Goal: Navigation & Orientation: Find specific page/section

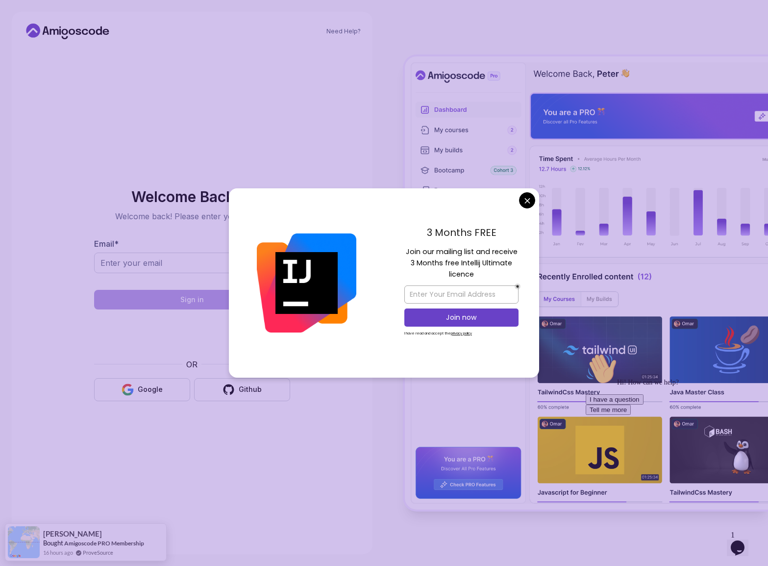
click at [342, 282] on img at bounding box center [307, 283] width 100 height 100
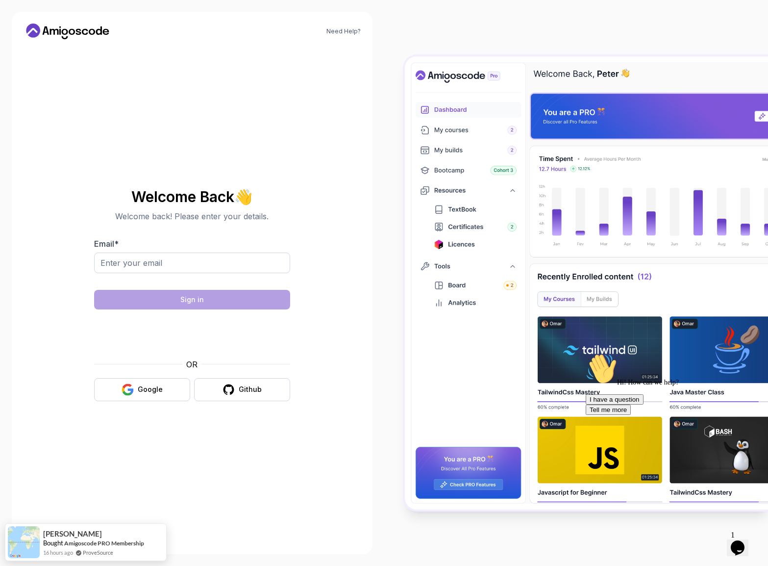
click at [529, 197] on body "Need Help? Welcome Back 👋 Welcome back! Please enter your details. Email * Sign…" at bounding box center [384, 283] width 768 height 566
click at [199, 254] on input "Email *" at bounding box center [192, 263] width 196 height 21
type input "eric8866@gmail.com"
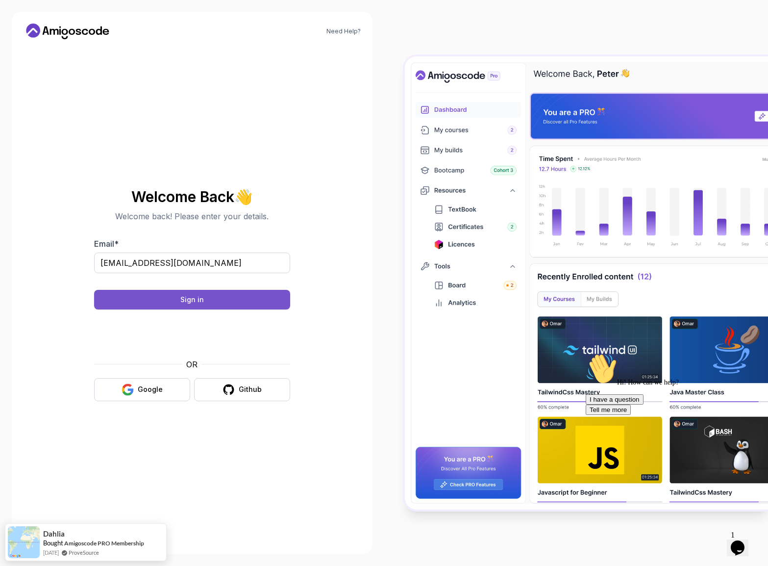
click at [223, 293] on button "Sign in" at bounding box center [192, 300] width 196 height 20
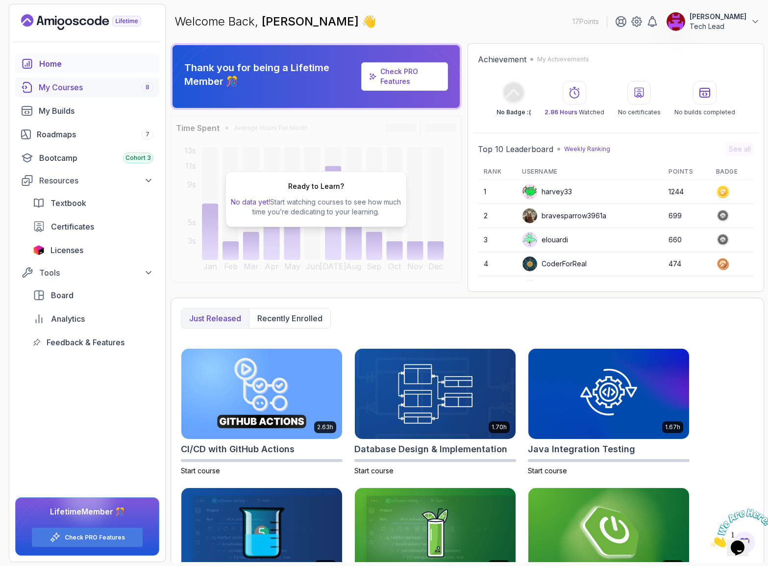
click at [69, 92] on div "My Courses 8" at bounding box center [96, 87] width 115 height 12
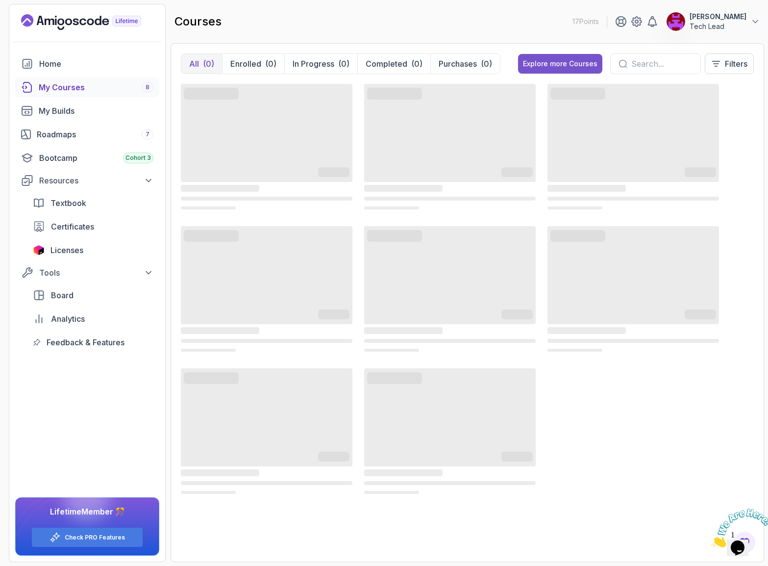
click at [561, 62] on div "Explore more Courses" at bounding box center [560, 64] width 75 height 10
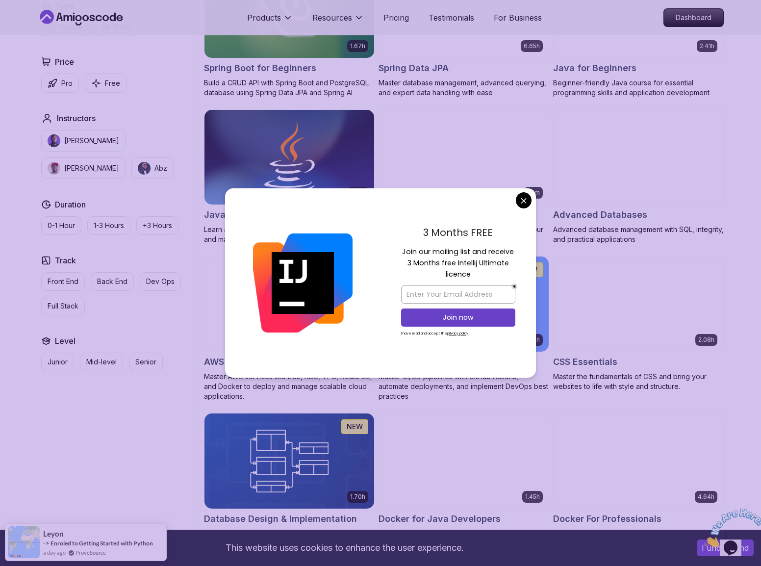
scroll to position [530, 0]
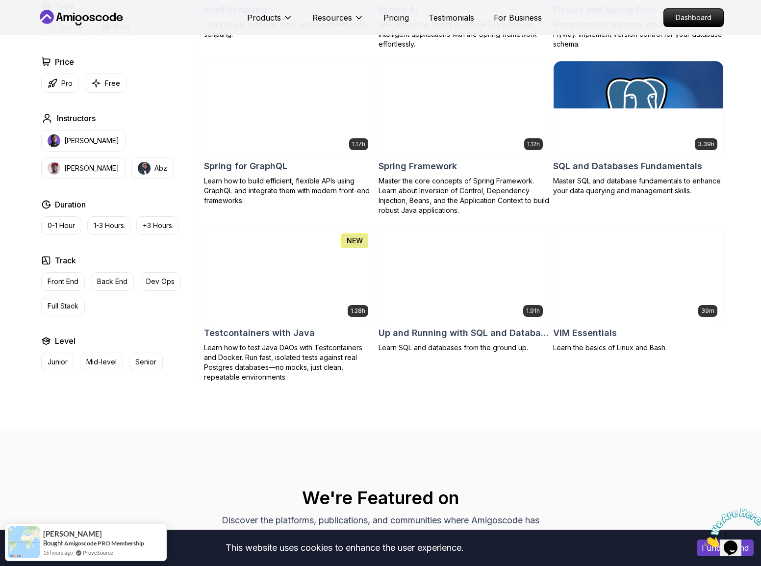
scroll to position [2413, 0]
